Goal: Task Accomplishment & Management: Manage account settings

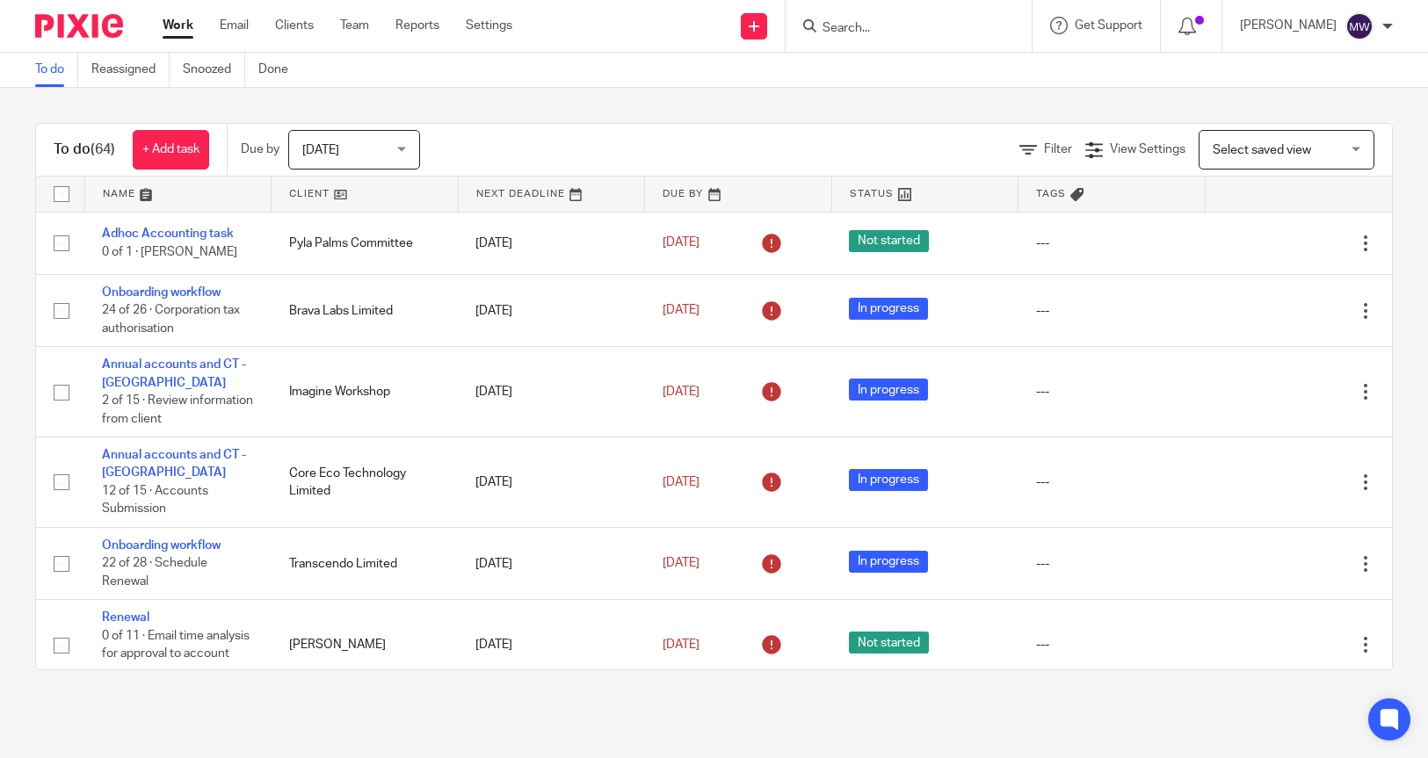
click at [886, 26] on input "Search" at bounding box center [900, 29] width 158 height 16
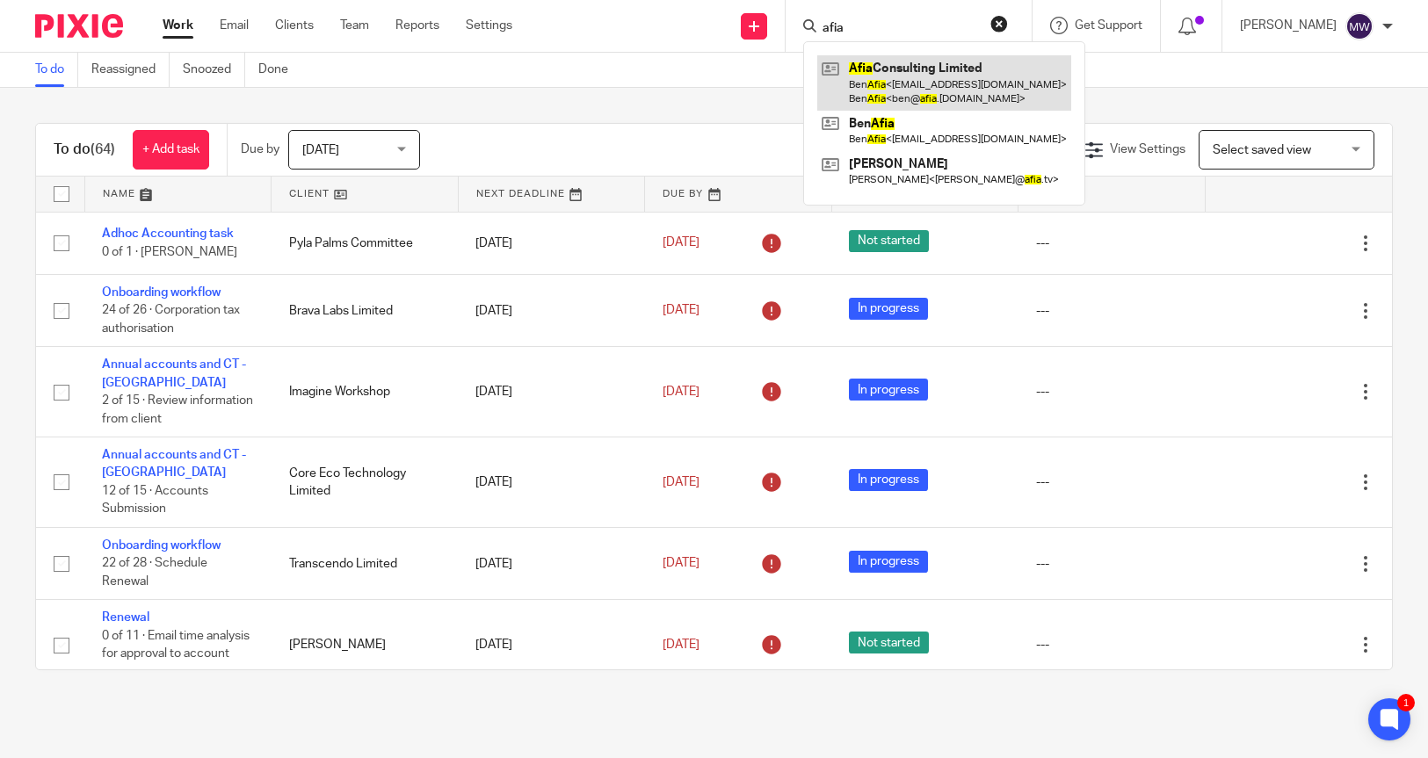
type input "afia"
click at [977, 83] on link at bounding box center [944, 82] width 254 height 54
click at [975, 82] on link at bounding box center [944, 82] width 254 height 54
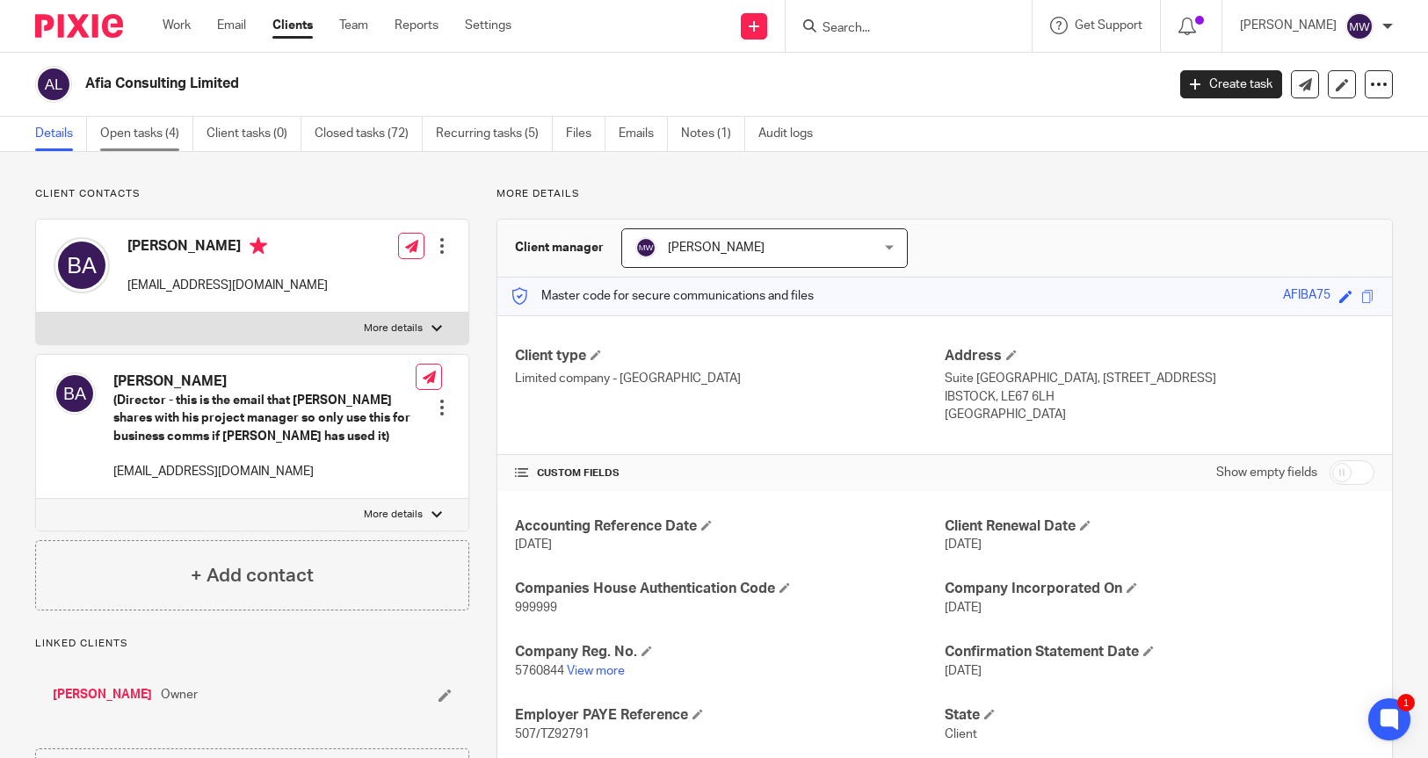
click at [159, 131] on link "Open tasks (4)" at bounding box center [146, 134] width 93 height 34
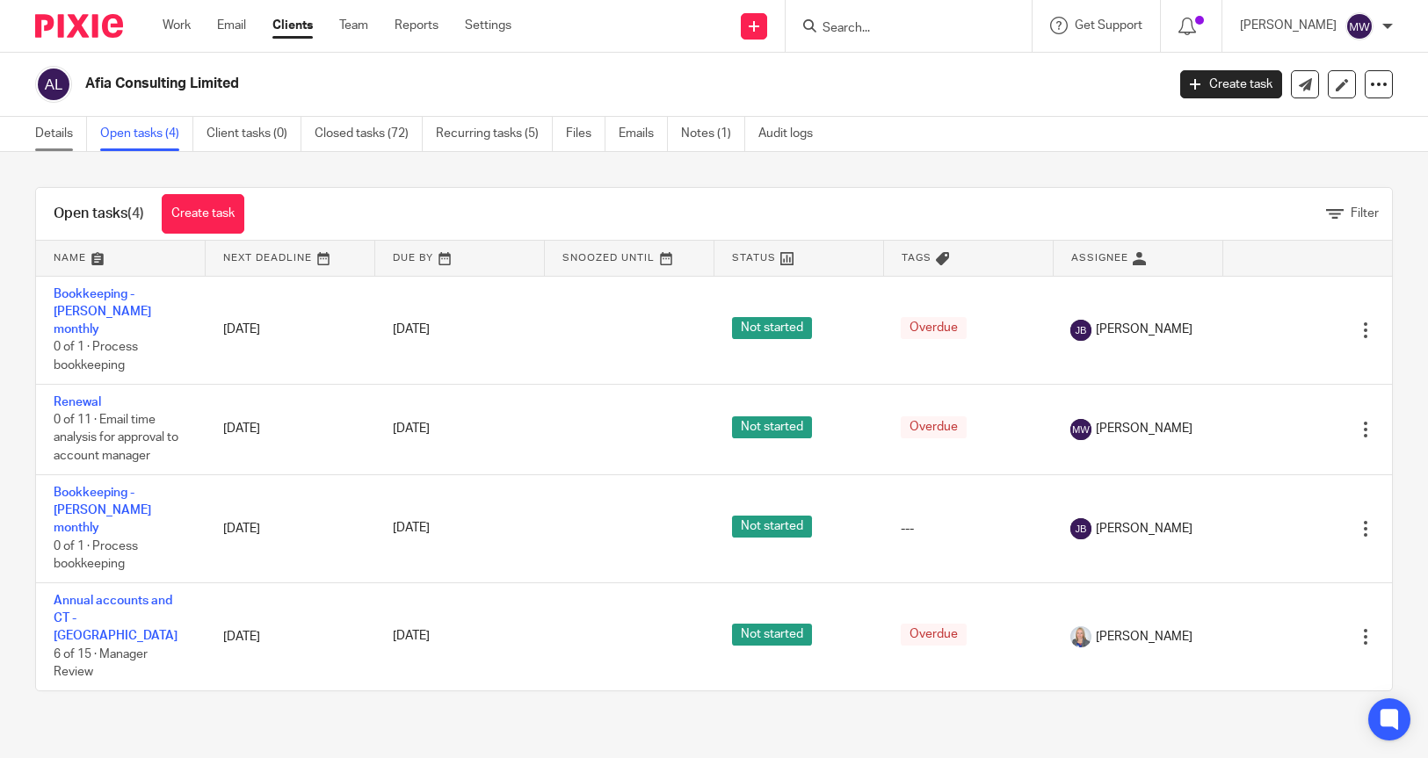
click at [47, 142] on link "Details" at bounding box center [61, 134] width 52 height 34
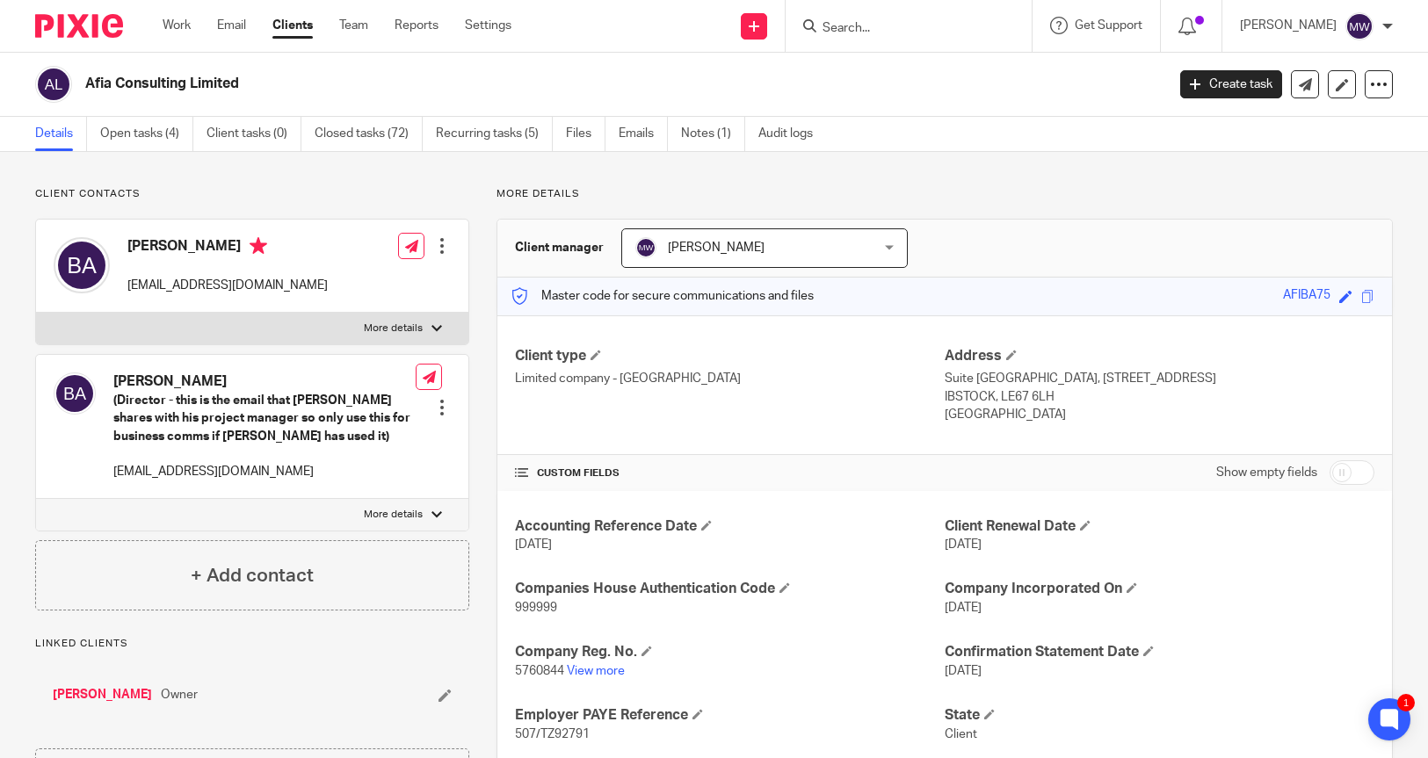
click at [130, 133] on link "Open tasks (4)" at bounding box center [146, 134] width 93 height 34
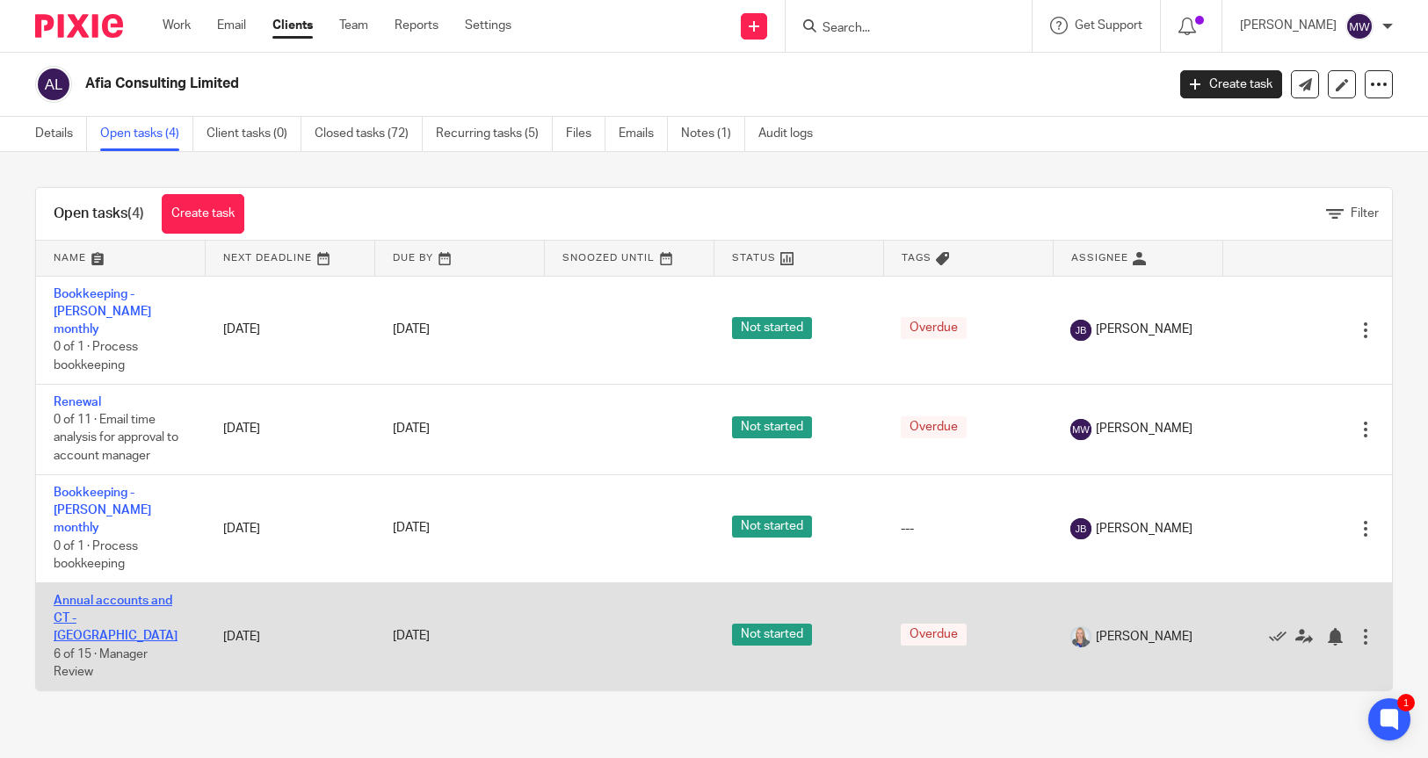
click at [150, 595] on link "Annual accounts and CT - [GEOGRAPHIC_DATA]" at bounding box center [116, 619] width 124 height 48
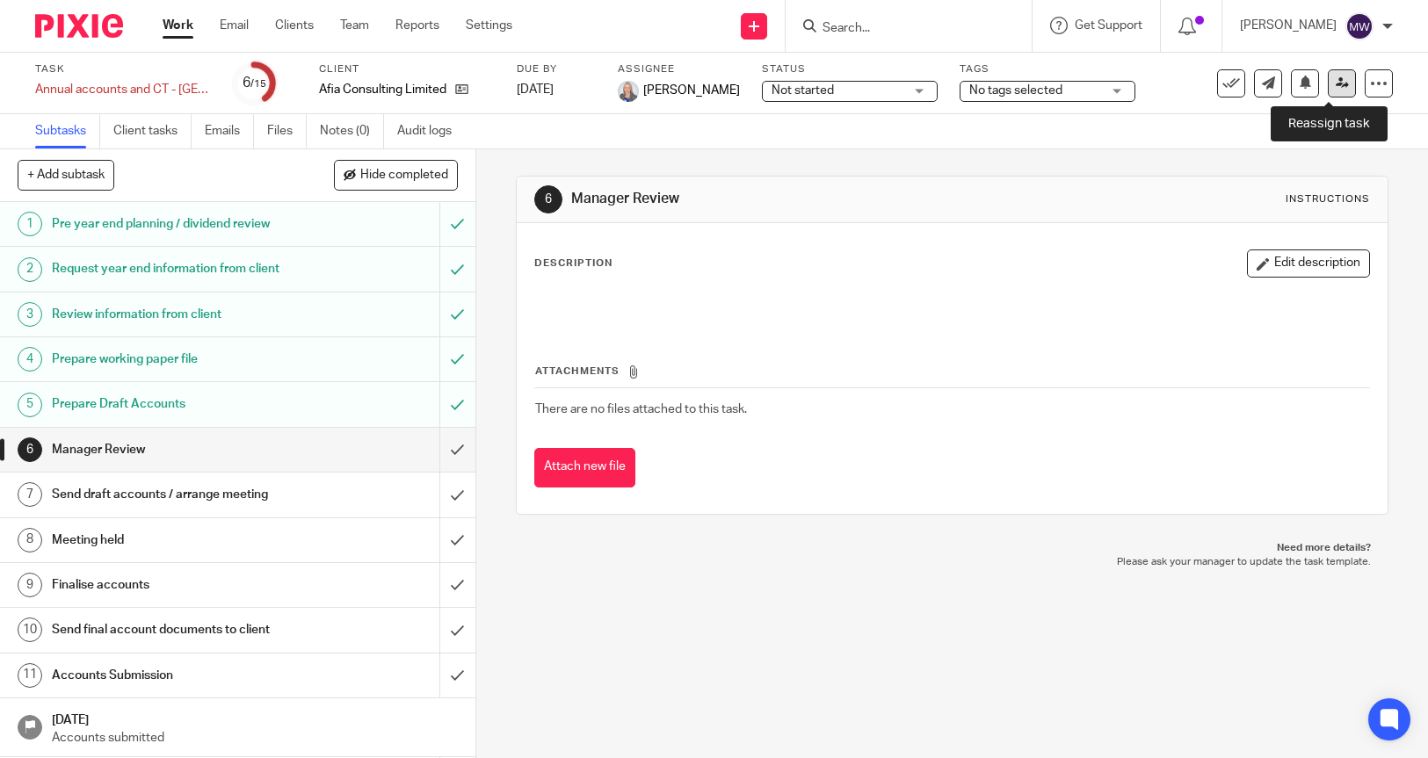
click at [1328, 91] on link at bounding box center [1342, 83] width 28 height 28
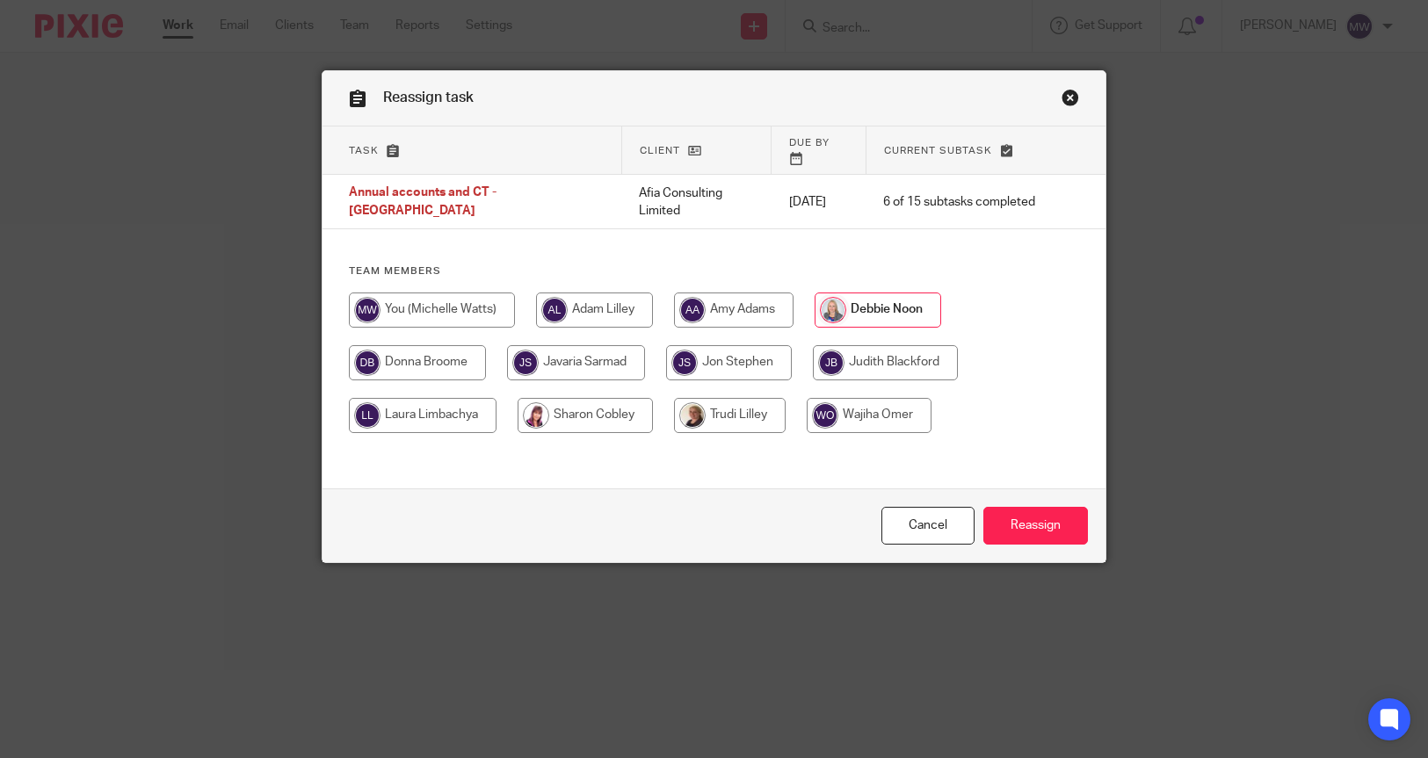
click at [417, 293] on input "radio" at bounding box center [432, 310] width 166 height 35
radio input "true"
click at [1027, 527] on input "Reassign" at bounding box center [1035, 526] width 105 height 38
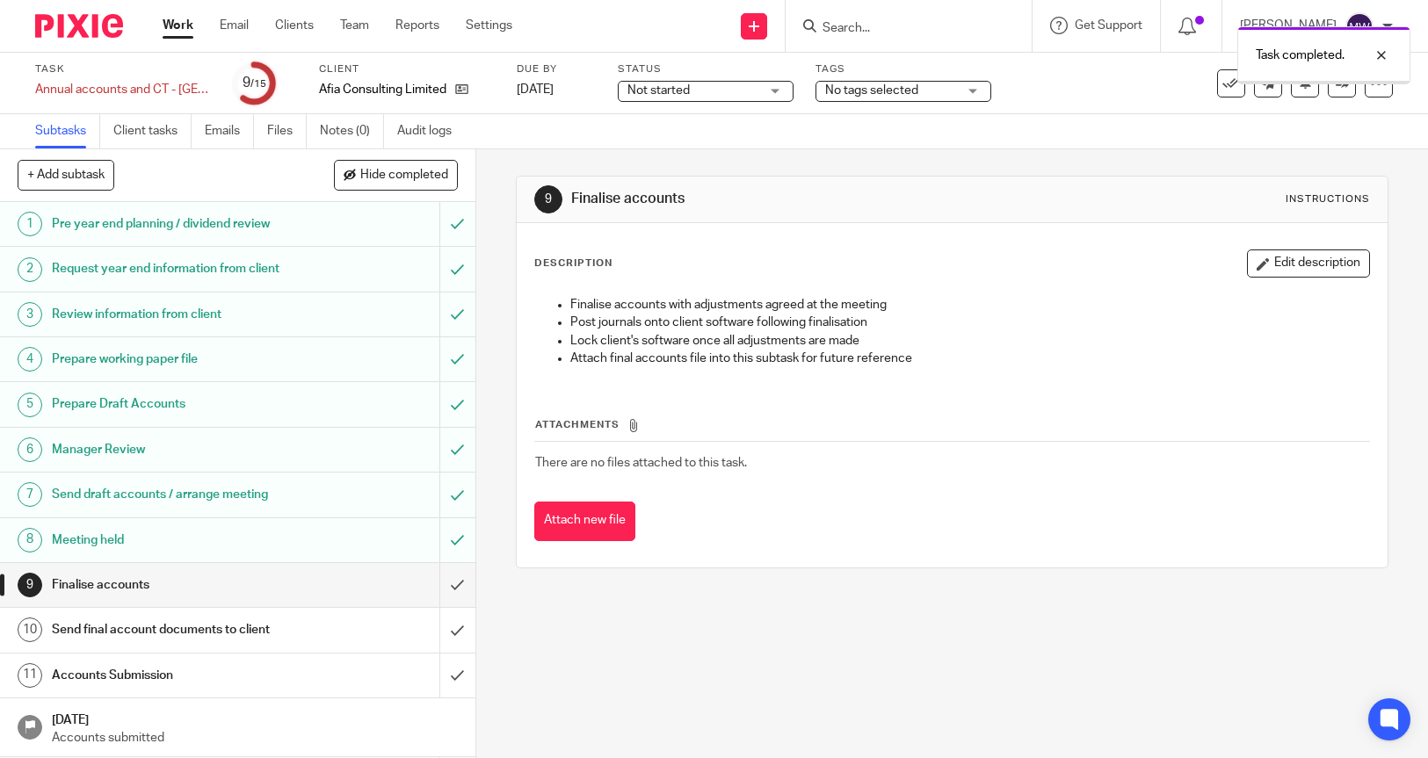
click at [444, 584] on input "submit" at bounding box center [237, 585] width 475 height 44
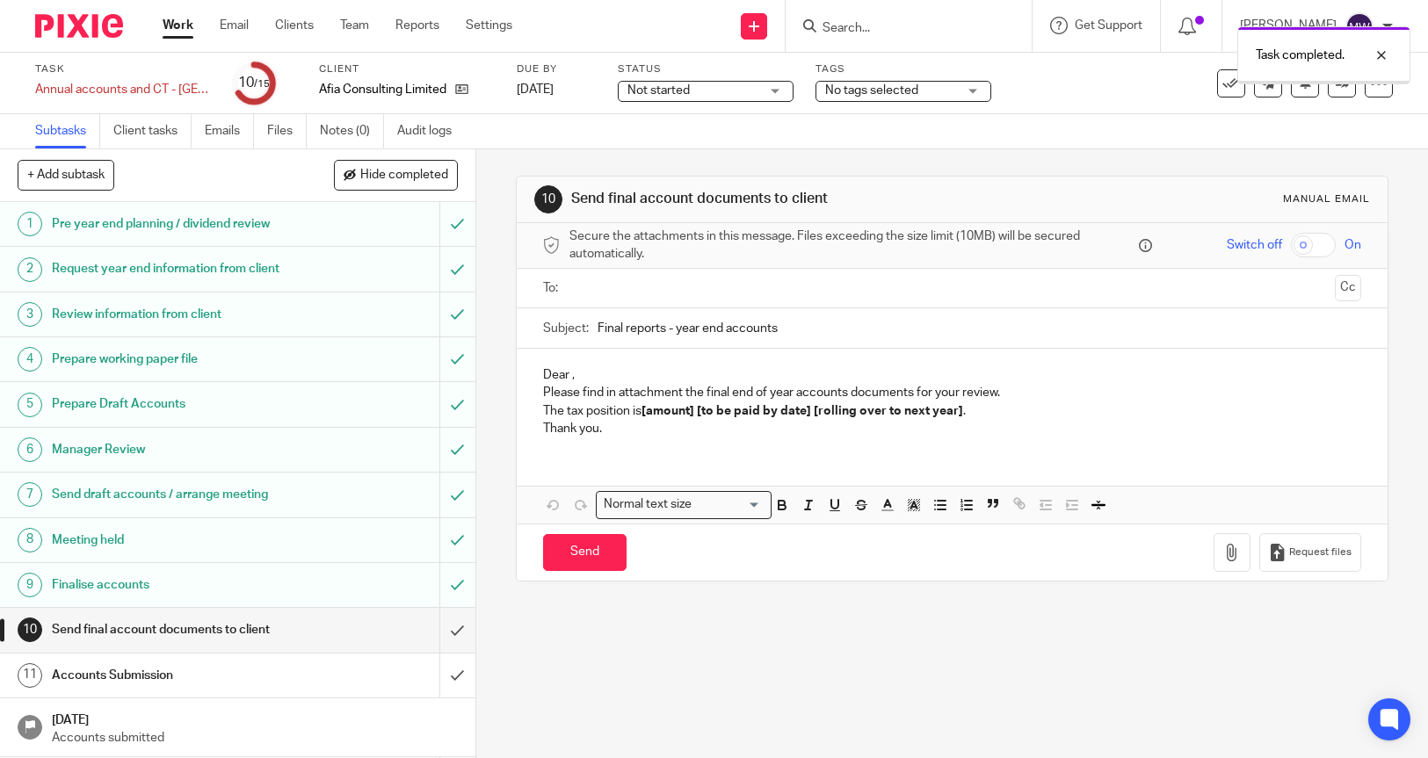
click at [440, 631] on input "submit" at bounding box center [237, 630] width 475 height 44
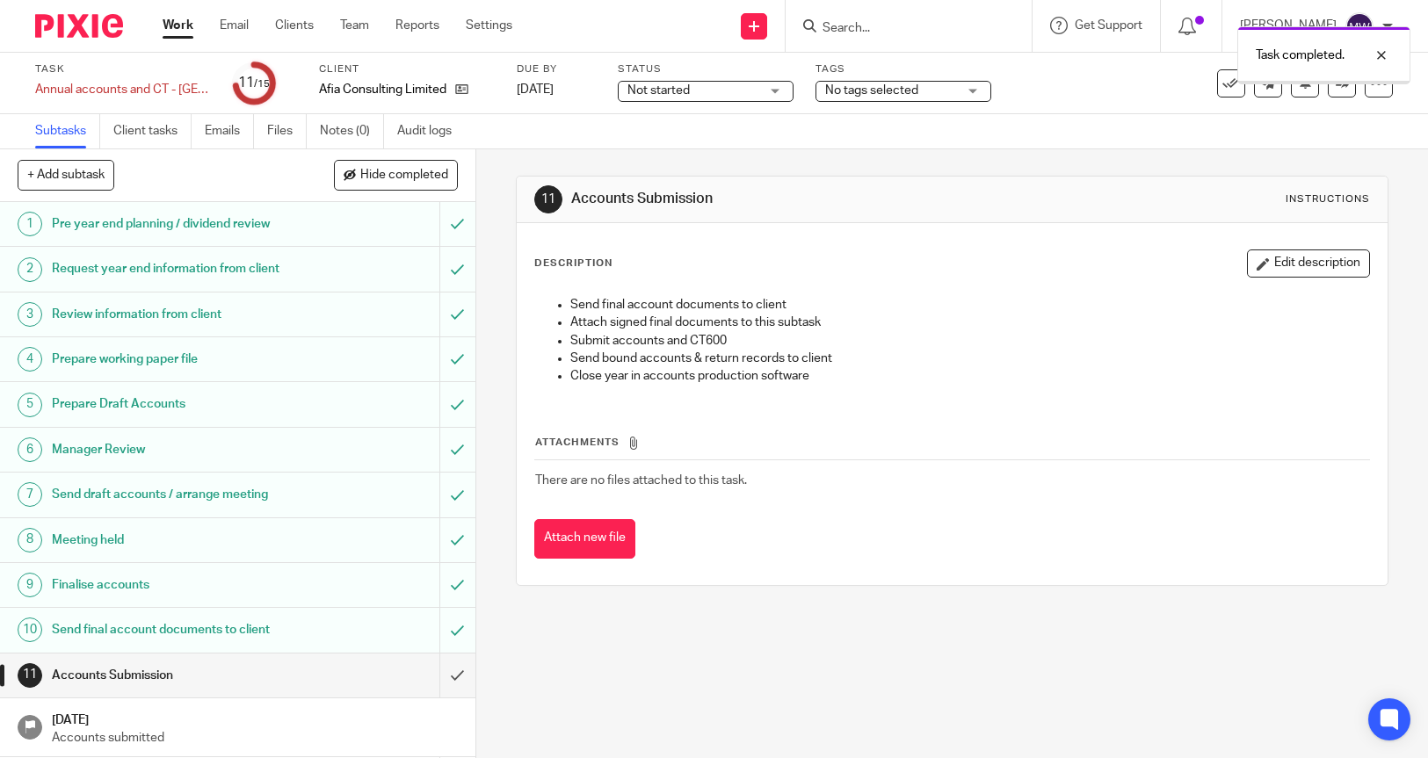
scroll to position [134, 0]
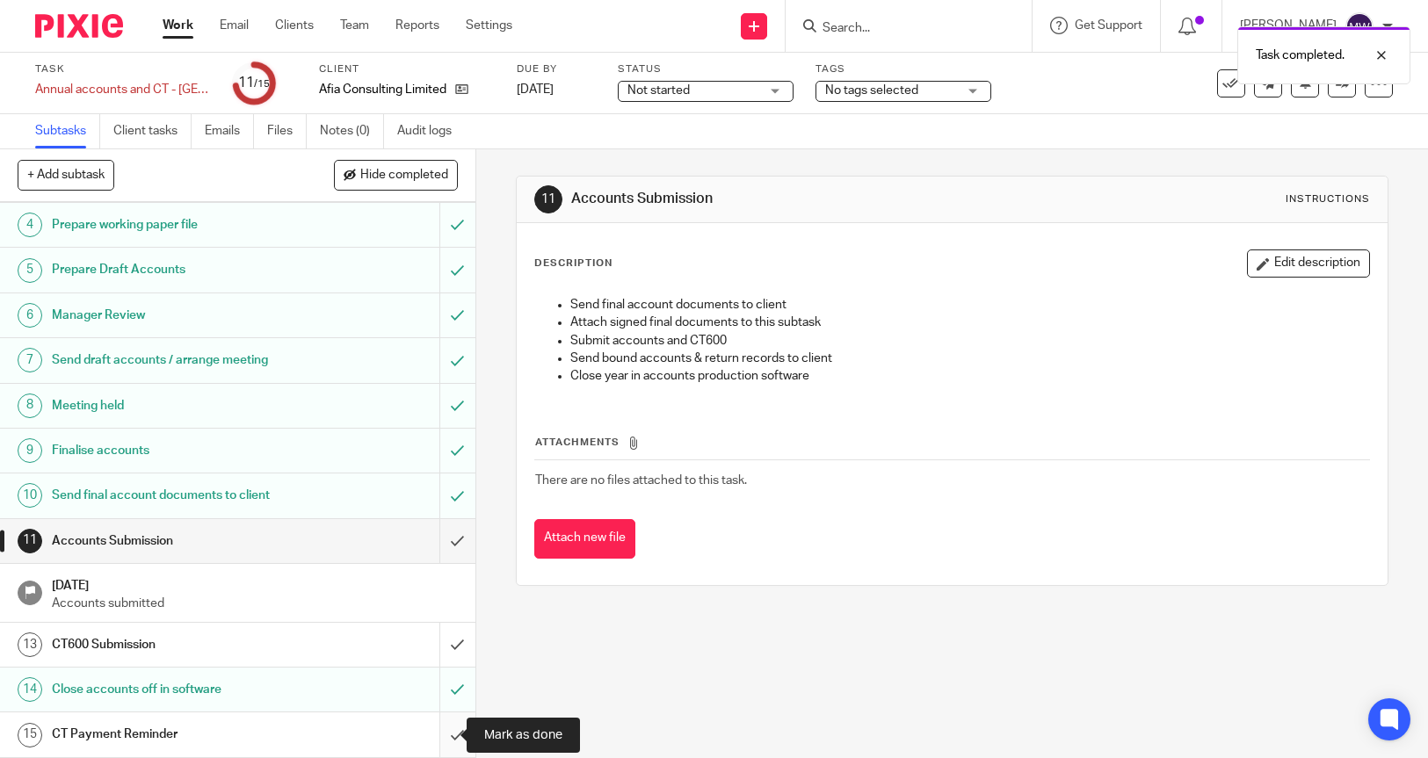
click at [438, 735] on input "submit" at bounding box center [237, 735] width 475 height 44
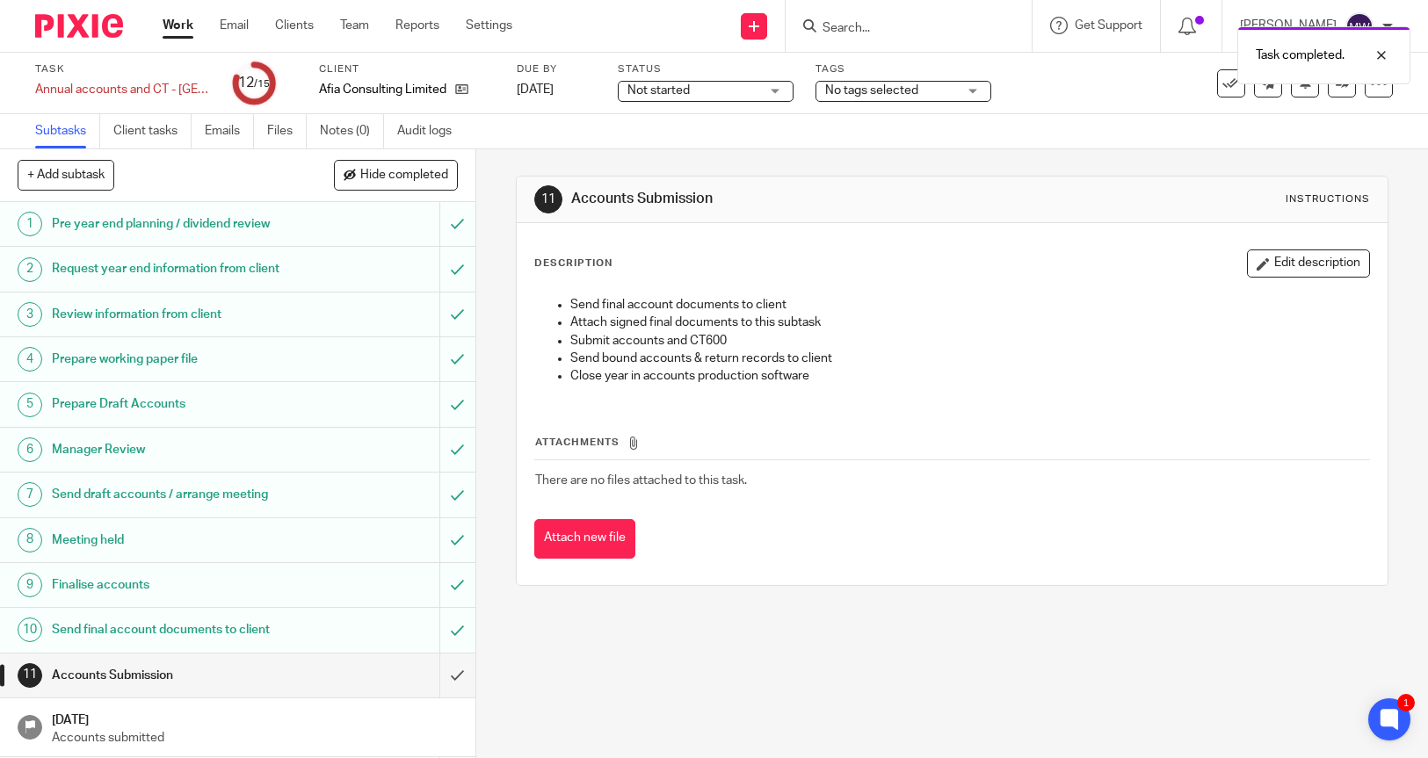
click at [901, 36] on div "Task completed." at bounding box center [1062, 51] width 697 height 67
click at [885, 26] on div "Task completed." at bounding box center [1062, 51] width 697 height 67
click at [852, 33] on div "Task completed." at bounding box center [1062, 51] width 697 height 67
click at [851, 28] on div "Task completed." at bounding box center [1062, 51] width 697 height 67
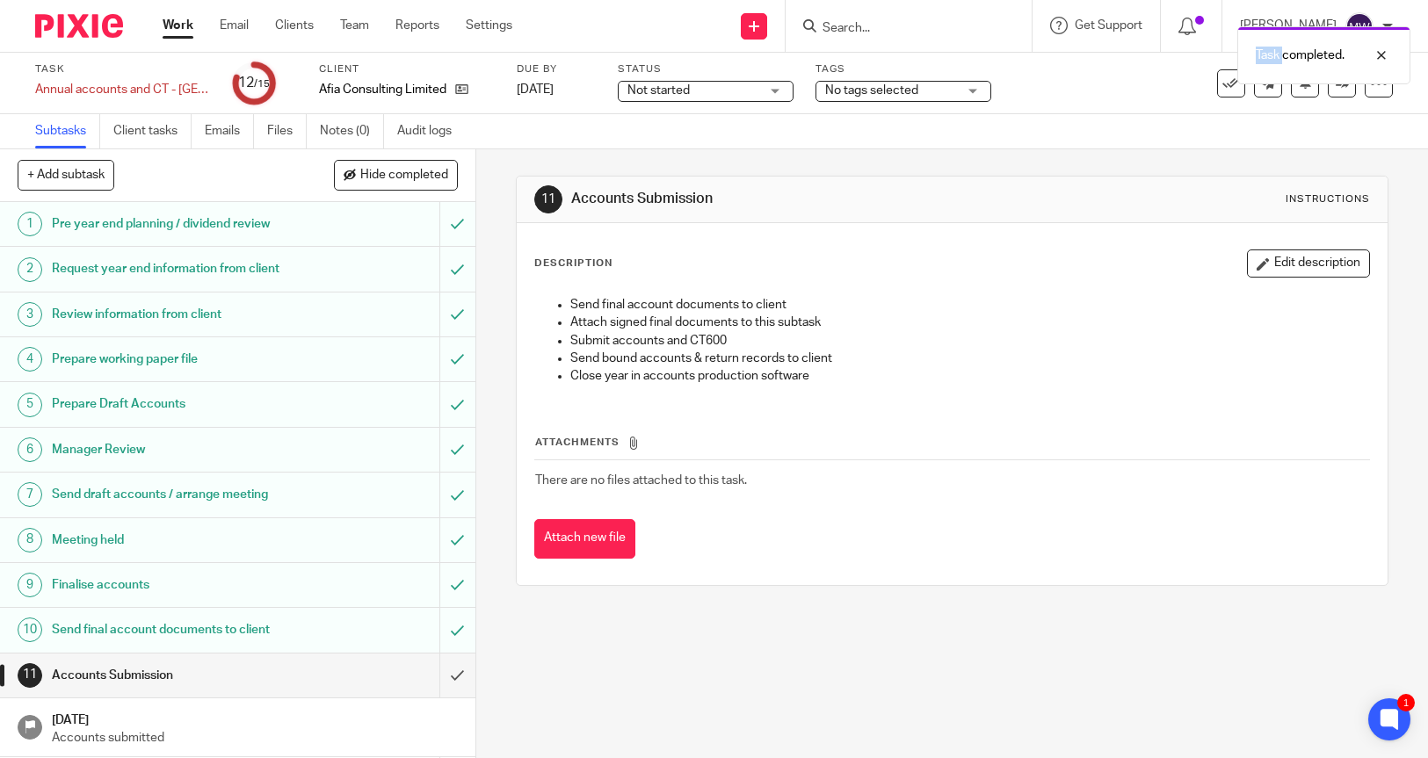
click at [893, 25] on div "Task completed." at bounding box center [1062, 51] width 697 height 67
click at [891, 39] on div "Task completed." at bounding box center [1062, 51] width 697 height 67
click at [900, 38] on div "Task completed." at bounding box center [1062, 51] width 697 height 67
click at [901, 37] on div "Task completed." at bounding box center [1062, 51] width 697 height 67
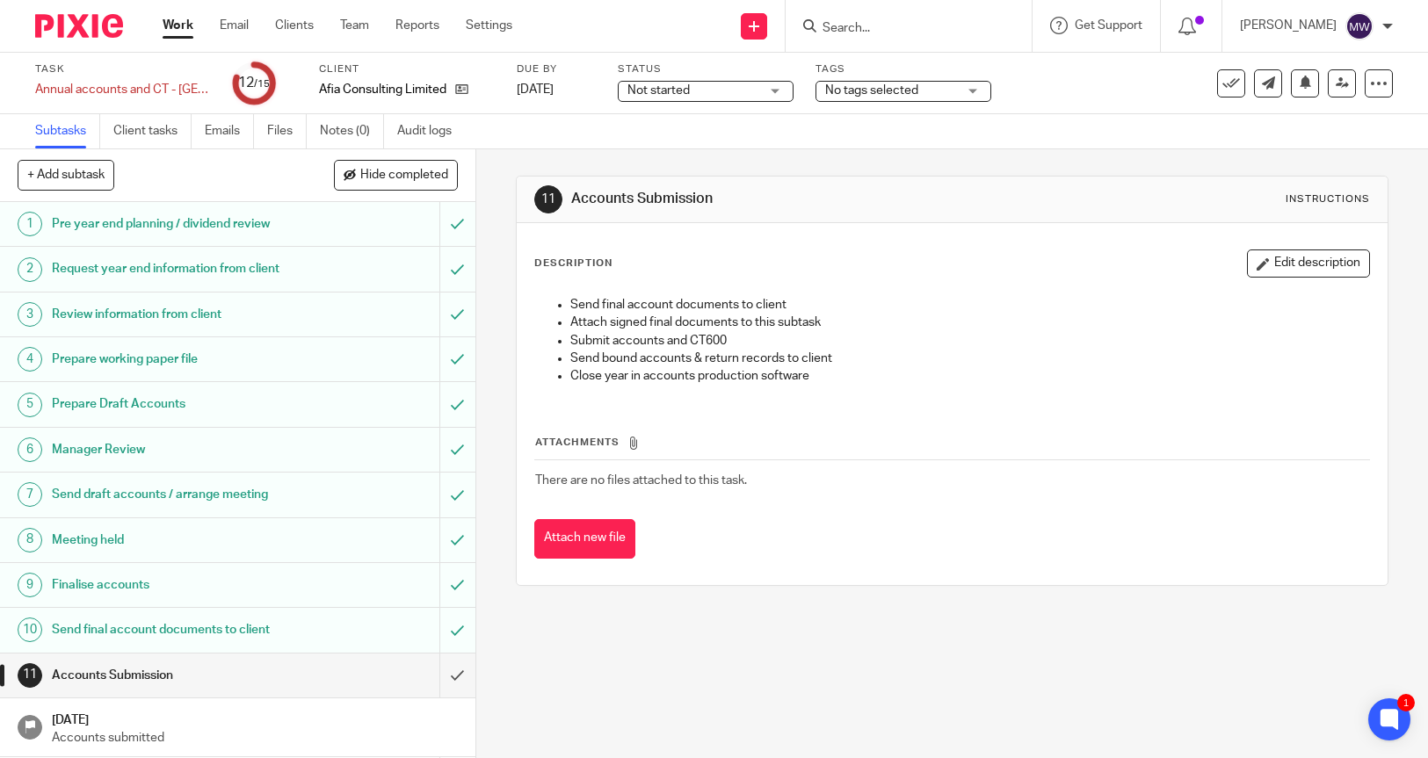
click at [901, 37] on div "Task completed." at bounding box center [1062, 51] width 697 height 67
click at [901, 37] on form at bounding box center [914, 26] width 187 height 22
click at [856, 21] on input "Search" at bounding box center [900, 29] width 158 height 16
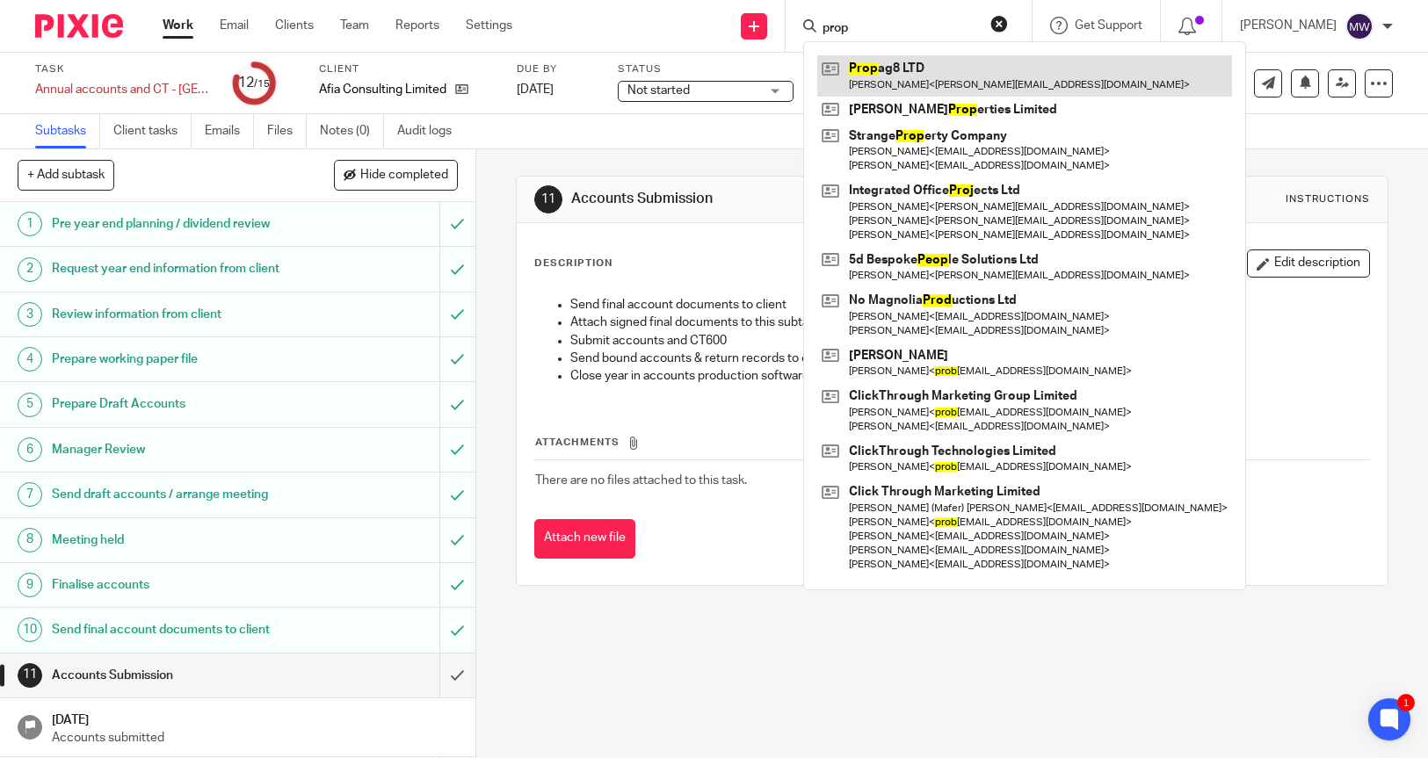
type input "prop"
click at [915, 61] on link at bounding box center [1024, 75] width 415 height 40
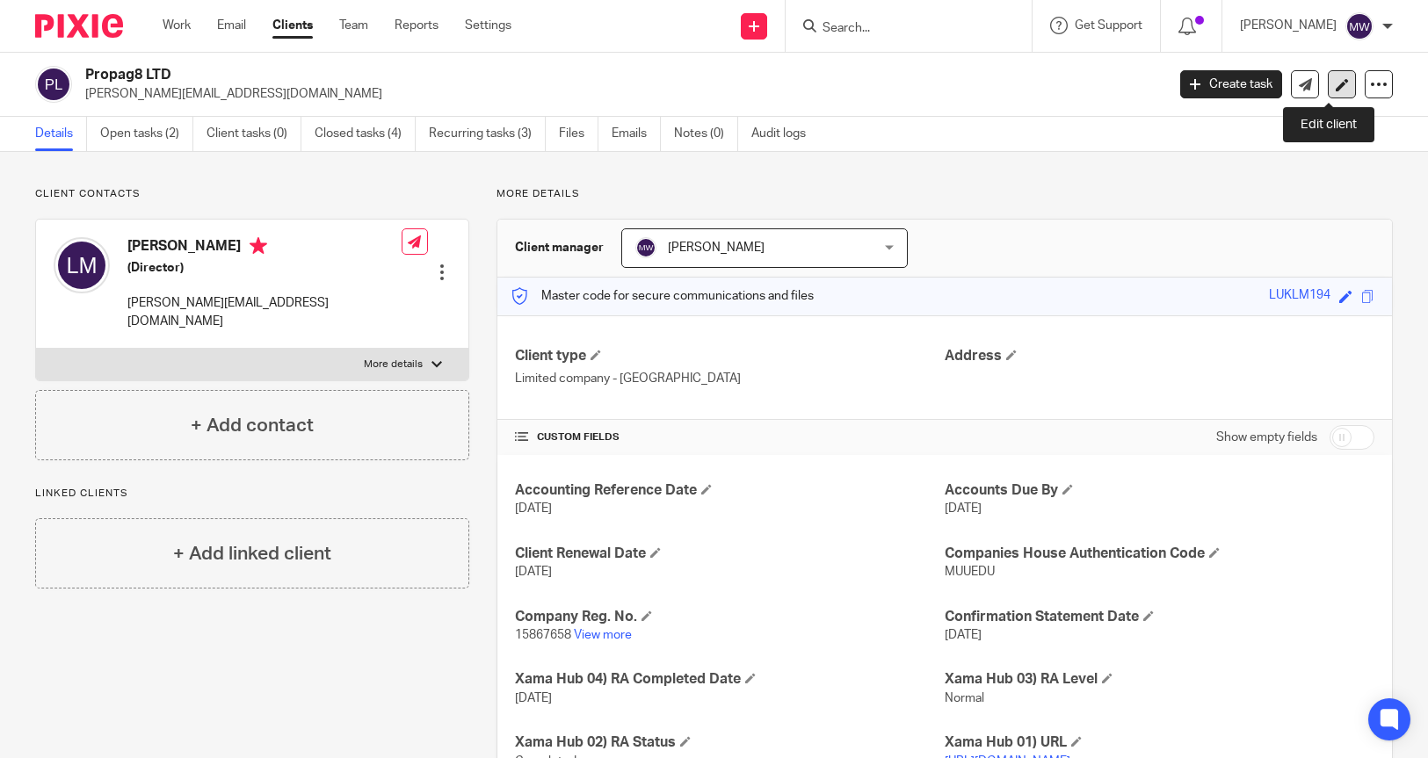
click at [1328, 86] on link at bounding box center [1342, 84] width 28 height 28
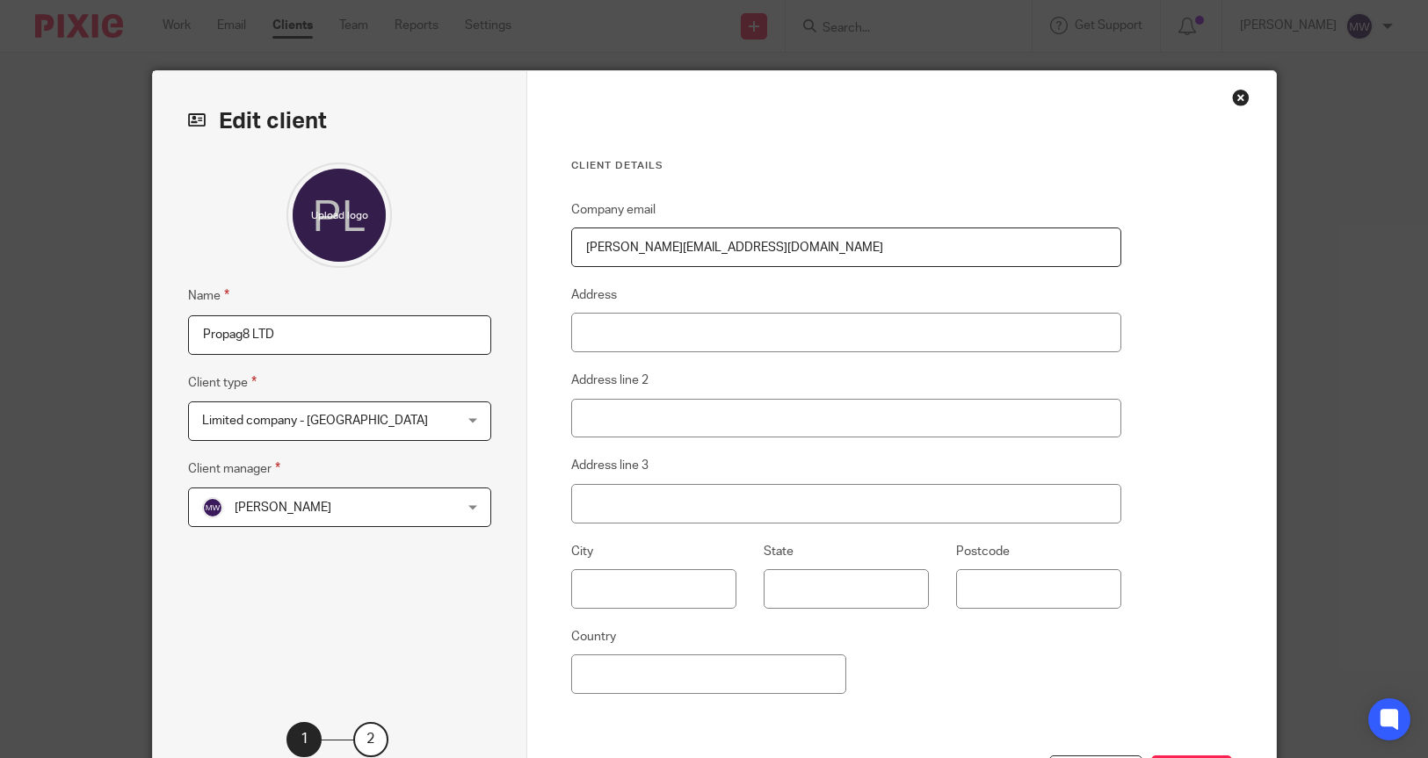
scroll to position [149, 0]
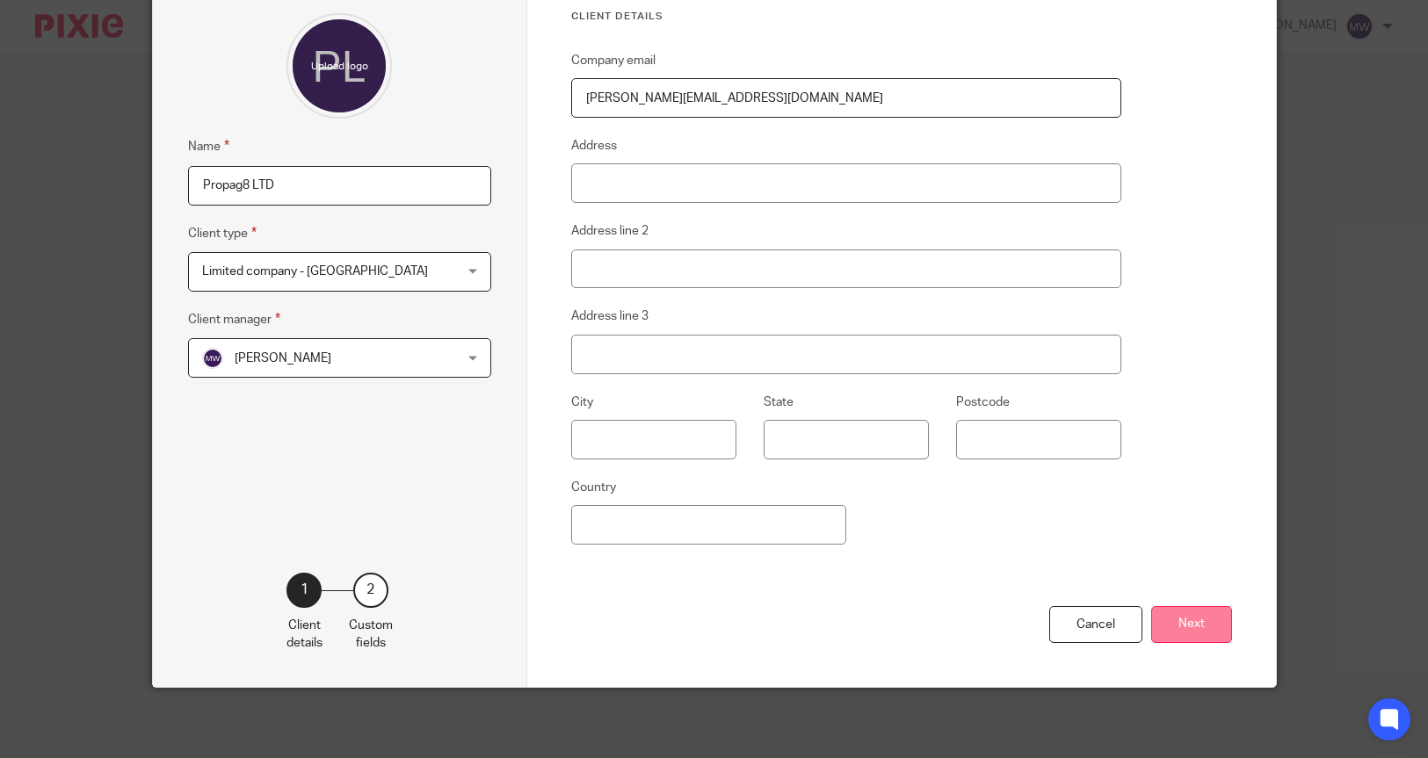
click at [1166, 633] on button "Next" at bounding box center [1191, 625] width 81 height 38
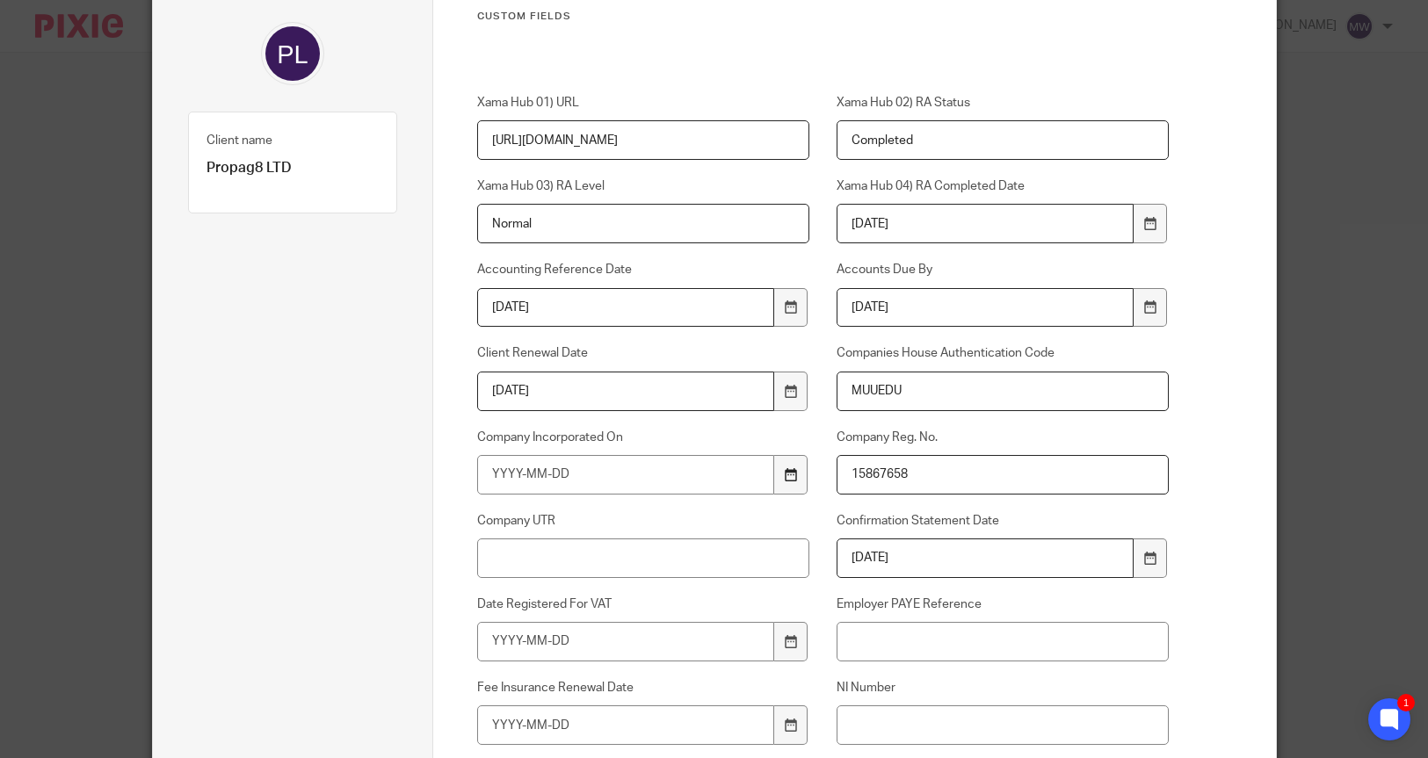
click at [784, 473] on icon at bounding box center [790, 474] width 13 height 13
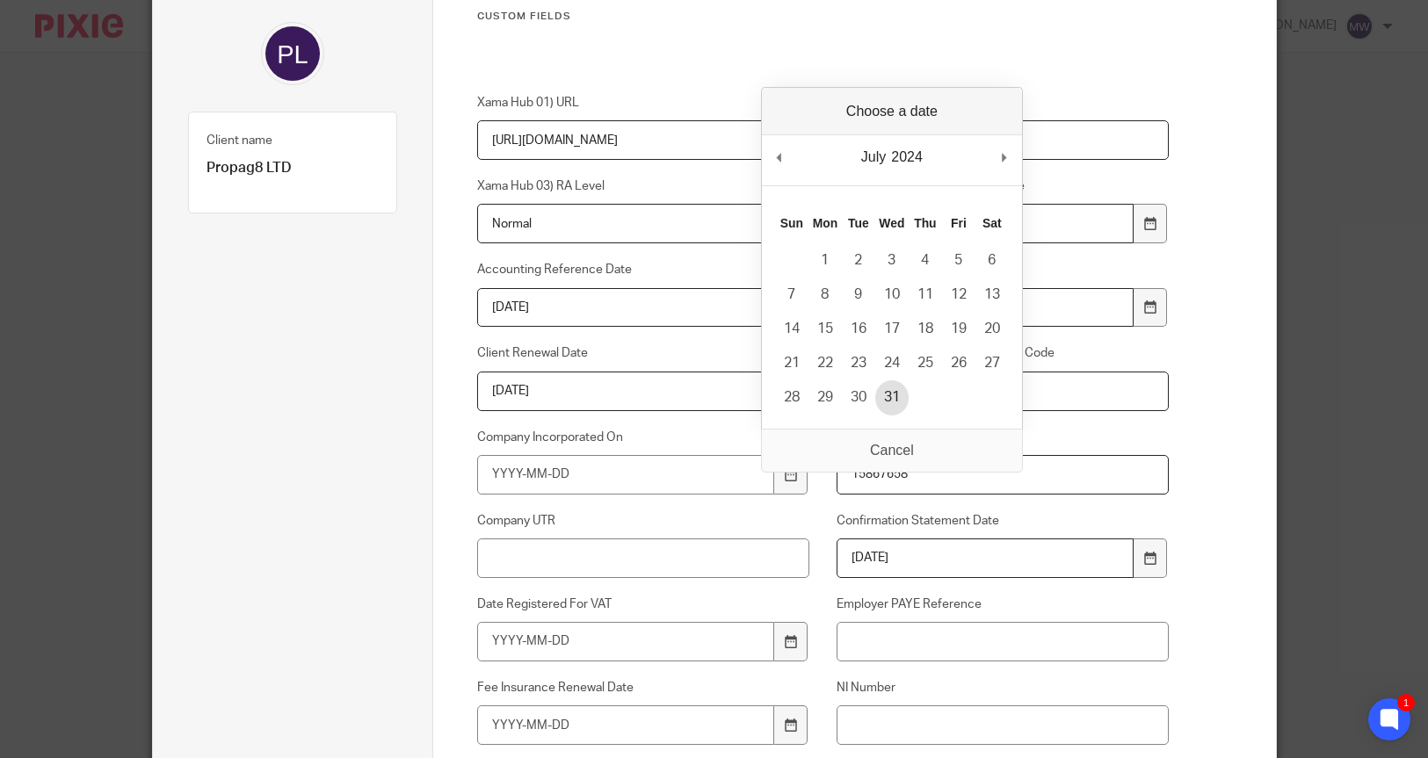
type input "2024-07-31"
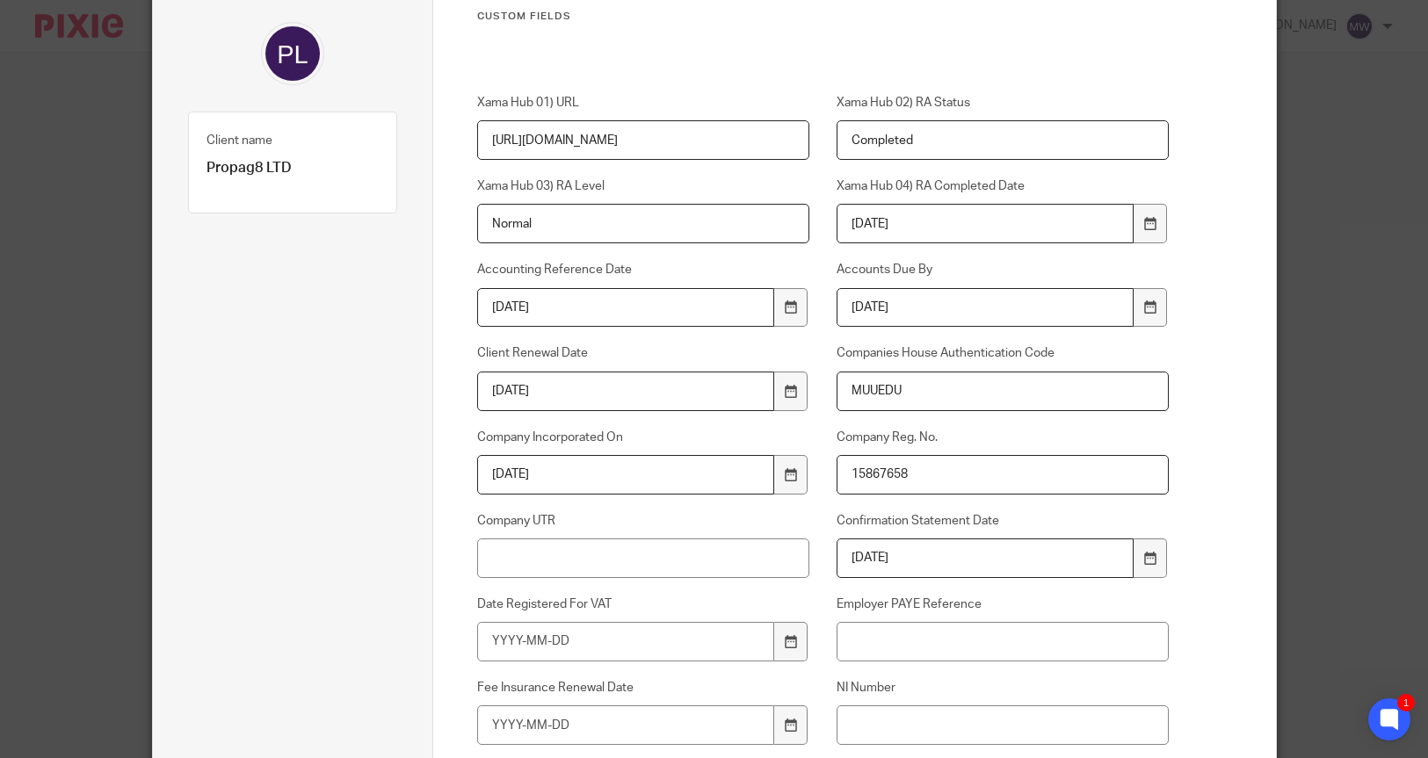
click at [397, 449] on div "Edit client Client name Propag8 LTD Client type 1 Client details 2 Custom fields" at bounding box center [293, 530] width 281 height 1217
click at [722, 557] on input "Company UTR" at bounding box center [643, 559] width 332 height 40
type input "8773121164"
click at [388, 499] on div "Client name Propag8 LTD Client type" at bounding box center [293, 496] width 210 height 949
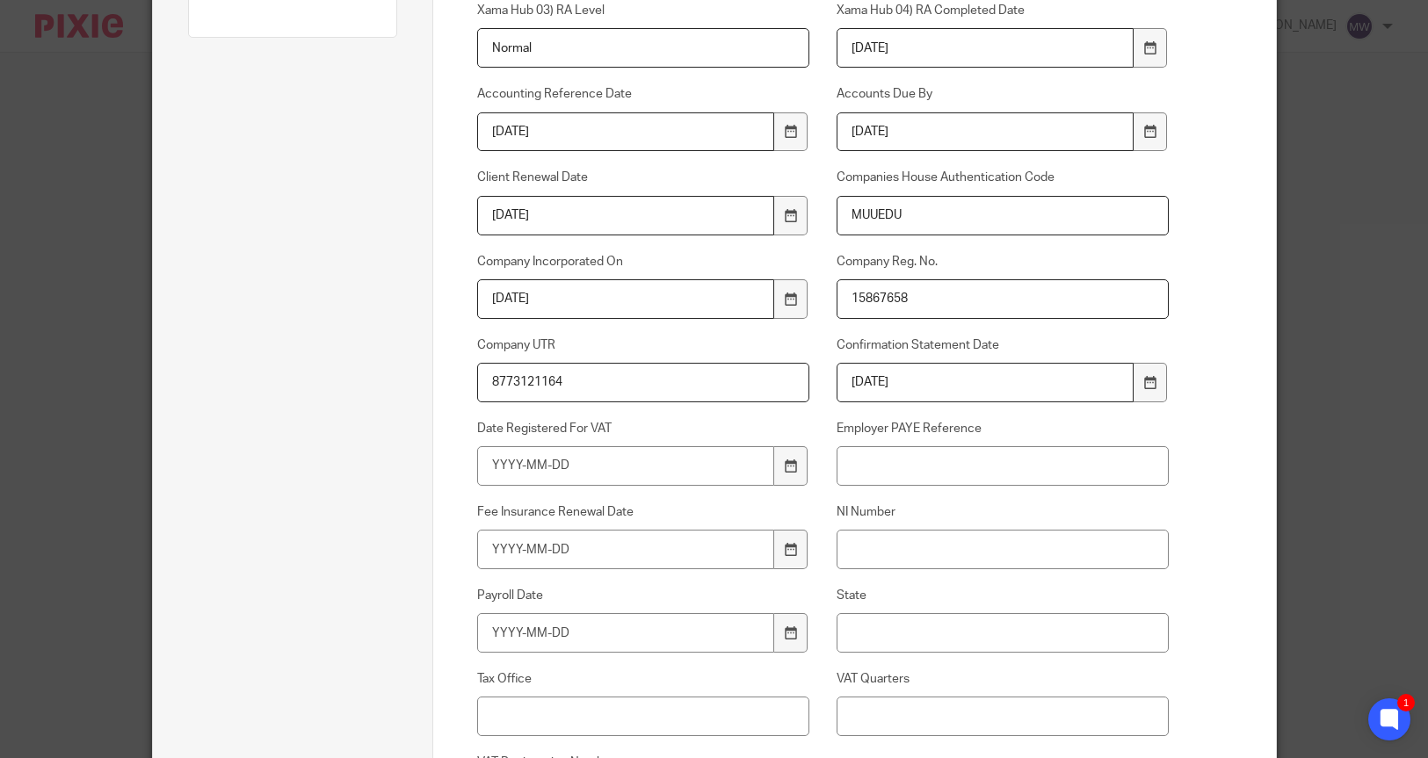
scroll to position [413, 0]
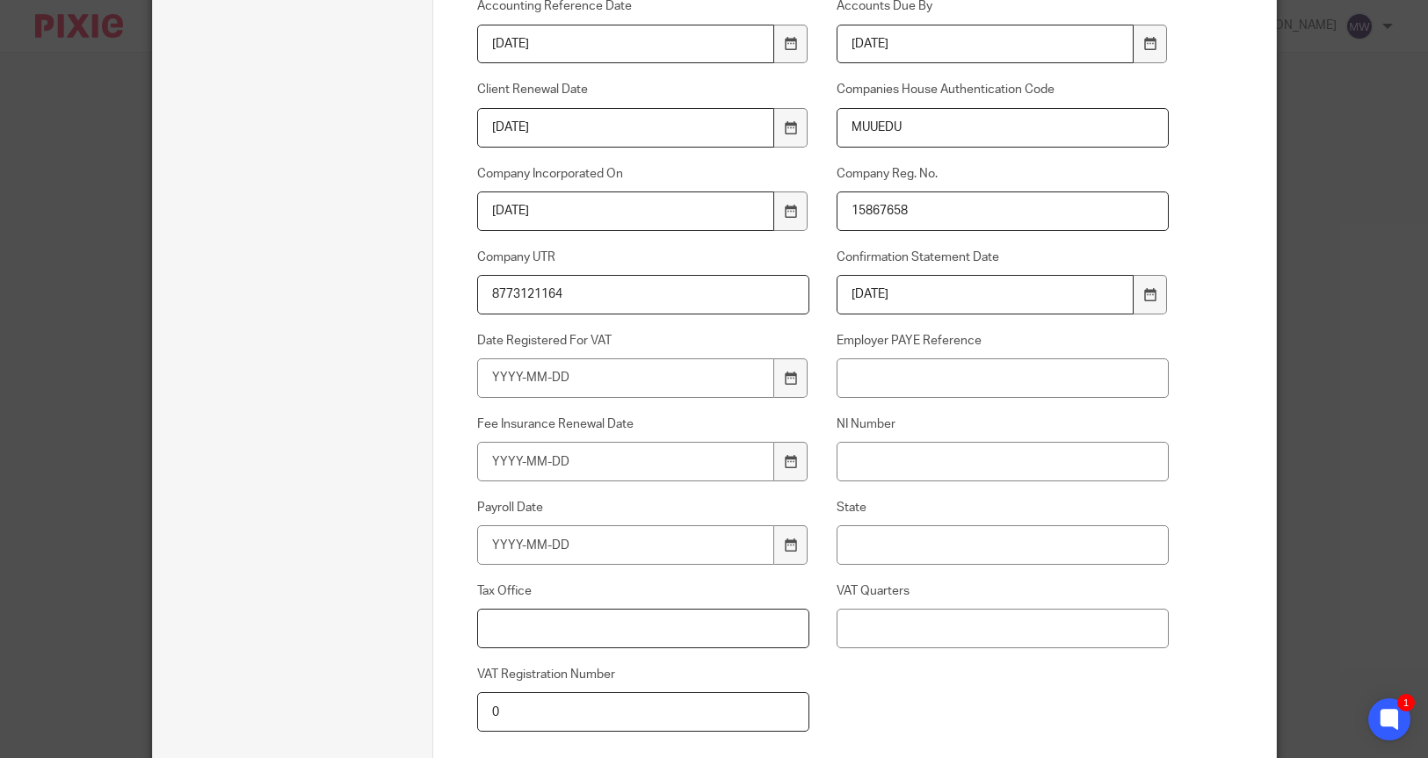
click at [638, 640] on input "Tax Office" at bounding box center [643, 629] width 332 height 40
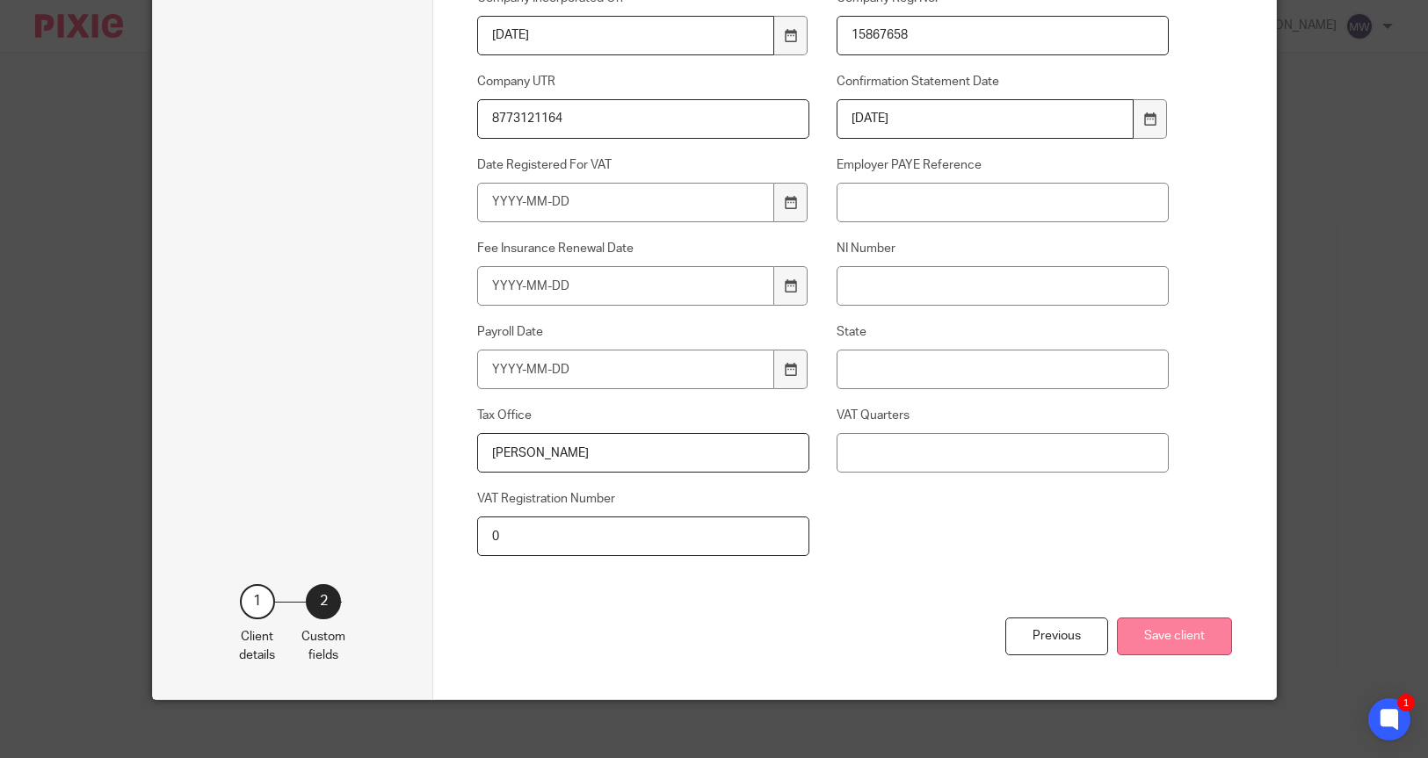
type input "[PERSON_NAME]"
click at [1156, 636] on button "Save client" at bounding box center [1174, 637] width 115 height 38
